Goal: Transaction & Acquisition: Book appointment/travel/reservation

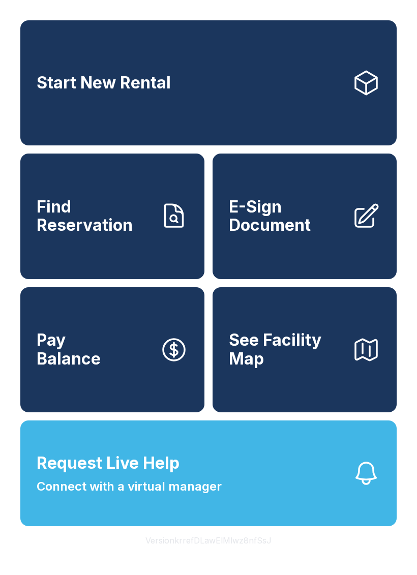
click at [305, 85] on link "Start New Rental" at bounding box center [208, 82] width 376 height 125
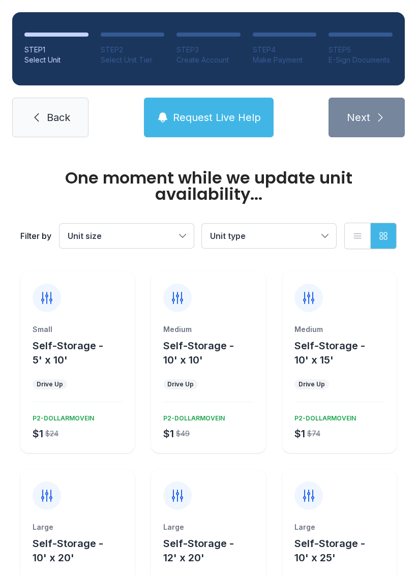
click at [374, 379] on ul "Drive Up" at bounding box center [339, 384] width 90 height 10
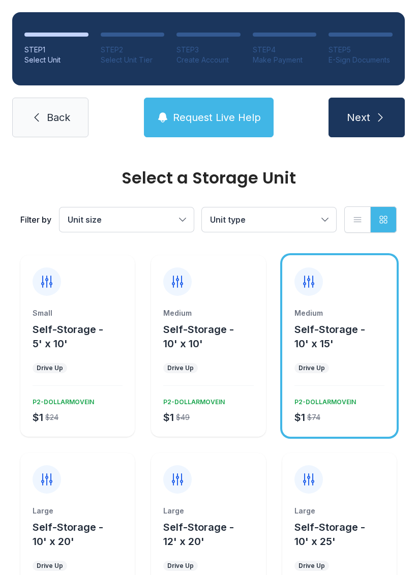
click at [216, 349] on button "Self-Storage - 10' x 10'" at bounding box center [212, 336] width 98 height 28
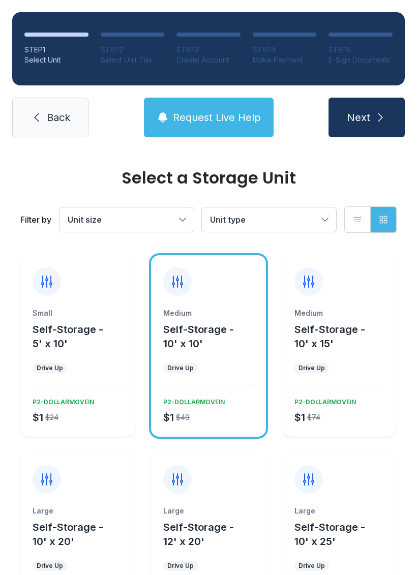
click at [383, 126] on button "Next" at bounding box center [366, 118] width 76 height 40
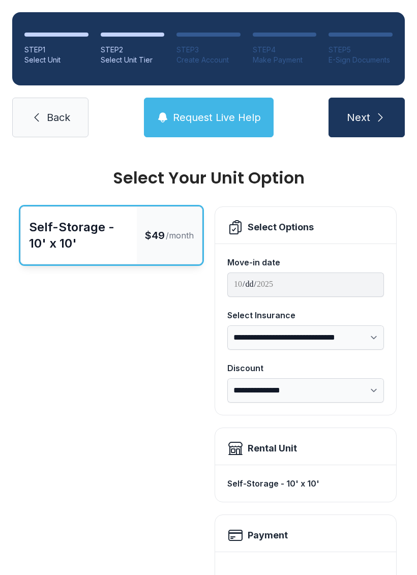
click at [330, 466] on div "Self-Storage - 10' x 10'" at bounding box center [305, 483] width 181 height 37
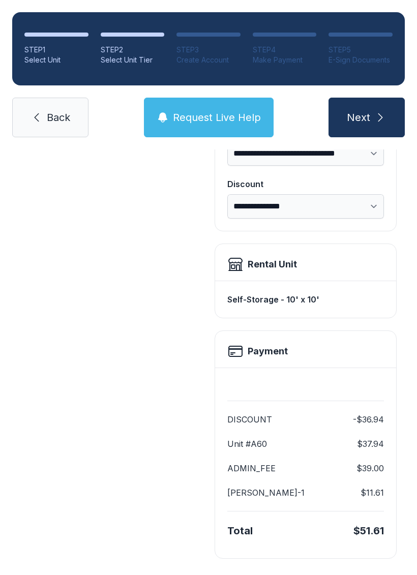
scroll to position [184, 0]
click at [32, 108] on link "Back" at bounding box center [50, 118] width 76 height 40
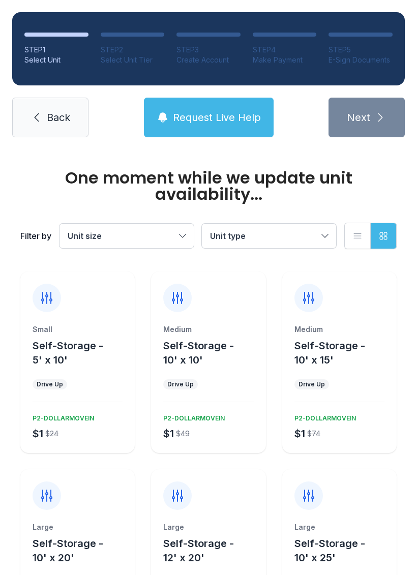
click at [34, 123] on icon at bounding box center [37, 117] width 12 height 12
